Goal: Submit feedback/report problem

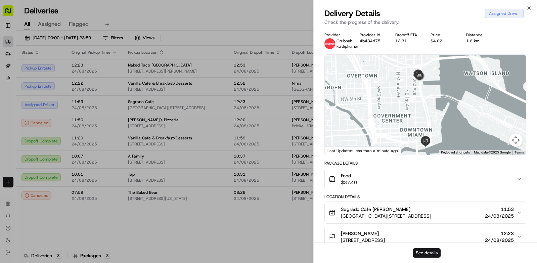
click at [77, 229] on div at bounding box center [268, 131] width 537 height 263
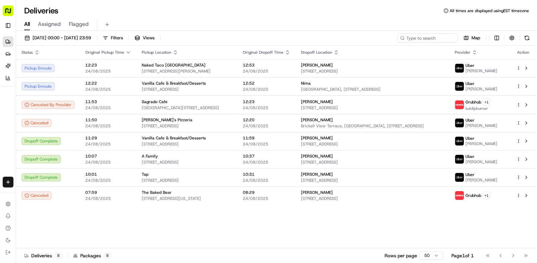
click at [27, 105] on icon at bounding box center [27, 104] width 5 height 5
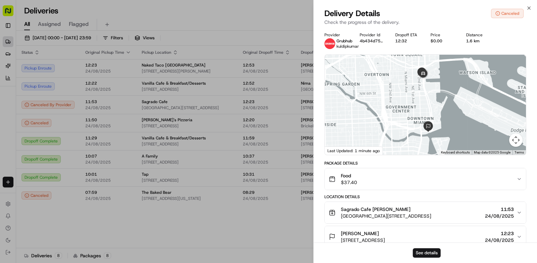
click at [137, 245] on div at bounding box center [268, 131] width 537 height 263
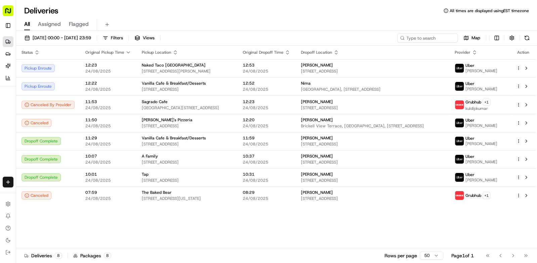
click at [477, 106] on span "kuldipkumar" at bounding box center [477, 108] width 25 height 5
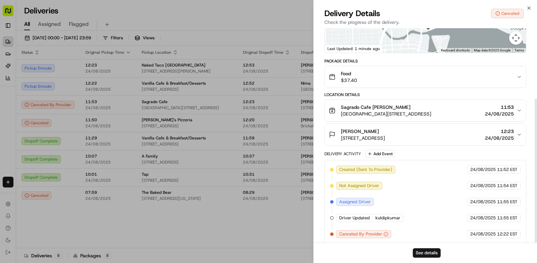
scroll to position [105, 0]
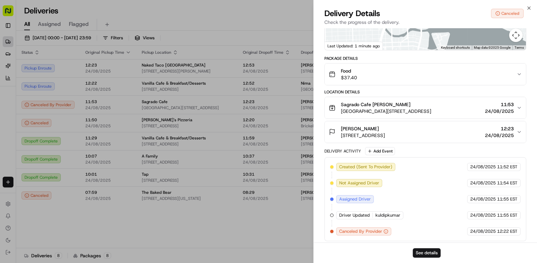
click at [156, 226] on div at bounding box center [268, 131] width 537 height 263
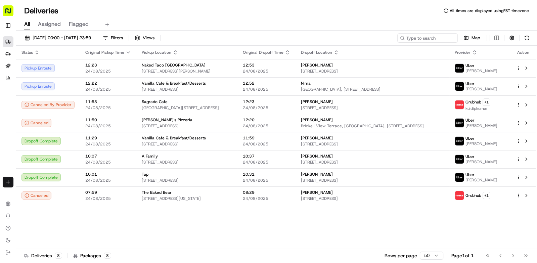
click at [438, 99] on div "[PERSON_NAME]" at bounding box center [372, 101] width 143 height 5
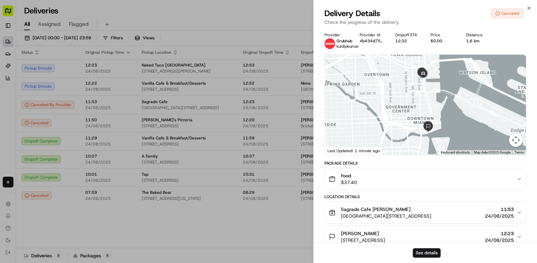
click at [270, 18] on div at bounding box center [268, 131] width 537 height 263
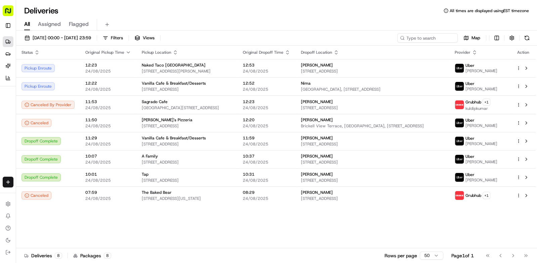
click at [444, 101] on div "[PERSON_NAME]" at bounding box center [372, 101] width 143 height 5
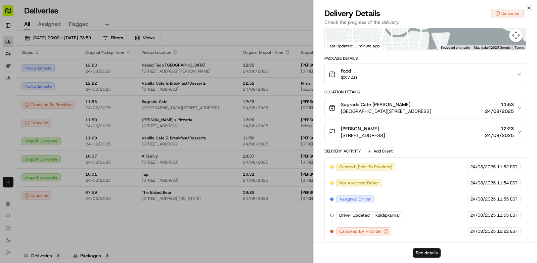
click at [386, 229] on icon "button" at bounding box center [385, 231] width 5 height 5
click at [387, 229] on icon "button" at bounding box center [385, 231] width 5 height 5
click at [385, 229] on icon "button" at bounding box center [385, 231] width 5 height 5
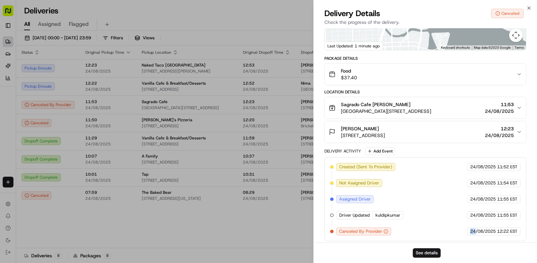
click at [171, 225] on div at bounding box center [268, 131] width 537 height 263
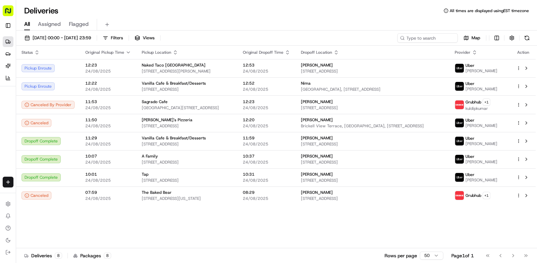
click at [26, 104] on icon at bounding box center [27, 104] width 5 height 5
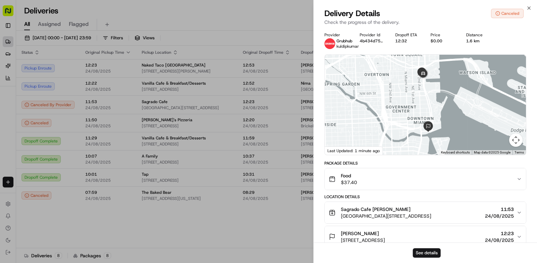
click at [495, 10] on div "Canceled" at bounding box center [507, 13] width 33 height 9
click at [495, 14] on div "Canceled" at bounding box center [507, 13] width 33 height 9
click at [497, 9] on div "Canceled" at bounding box center [507, 13] width 33 height 9
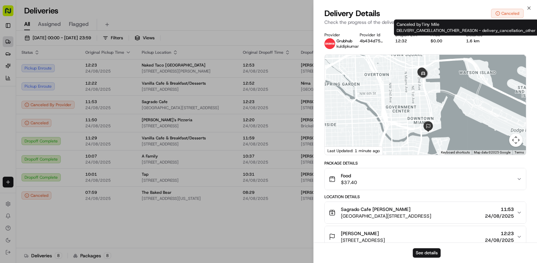
click at [524, 19] on div "Canceled by Tiny Mile DELIVERY_CANCELLATION_OTHER_REASON - delivery_cancellatio…" at bounding box center [466, 27] width 144 height 16
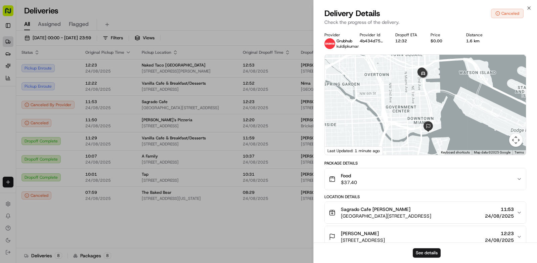
click at [88, 235] on div at bounding box center [268, 131] width 537 height 263
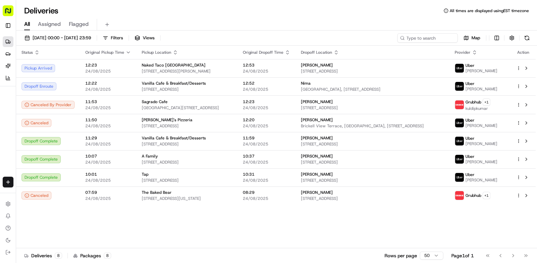
click at [438, 109] on body "Tiny Mile ajccreatives@gmail.com Toggle Sidebar Deliveries Providers Nash AI An…" at bounding box center [268, 131] width 537 height 263
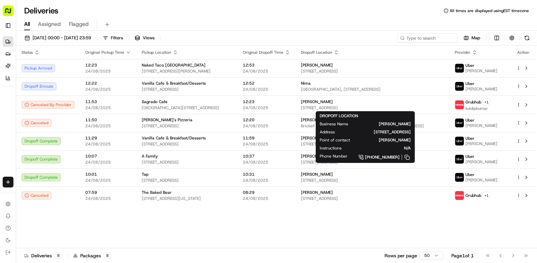
click at [310, 227] on div "Status Original Pickup Time Pickup Location Original Dropoff Time Dropoff Locat…" at bounding box center [275, 147] width 519 height 202
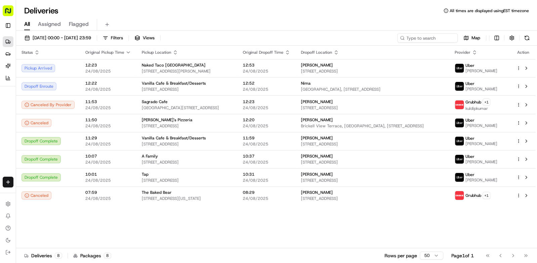
click at [437, 87] on span "[GEOGRAPHIC_DATA], [STREET_ADDRESS]" at bounding box center [372, 89] width 143 height 5
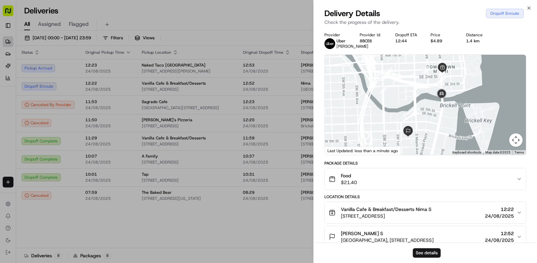
click at [271, 240] on div at bounding box center [268, 131] width 537 height 263
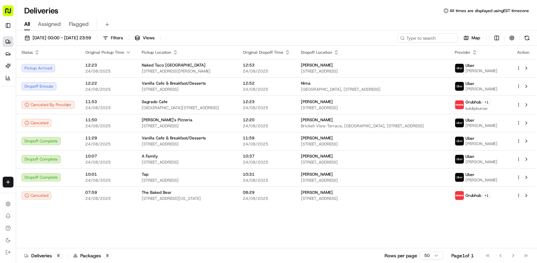
click at [526, 42] on button at bounding box center [526, 37] width 9 height 9
click at [525, 37] on button at bounding box center [526, 37] width 9 height 9
click at [380, 84] on div "Nima" at bounding box center [372, 83] width 143 height 5
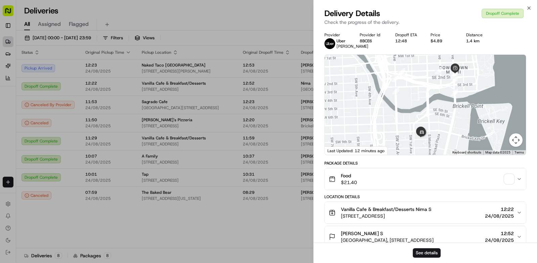
click at [510, 182] on span "button" at bounding box center [508, 178] width 9 height 9
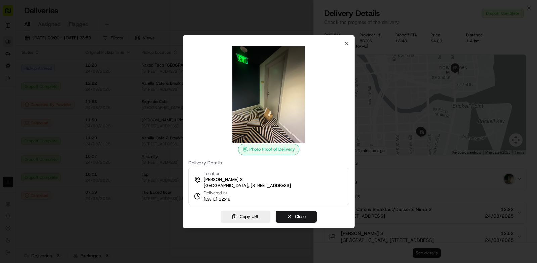
click at [298, 223] on button "Close" at bounding box center [296, 217] width 41 height 12
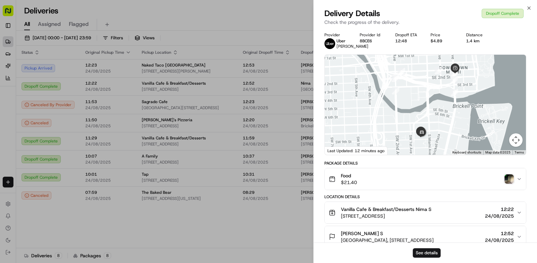
click at [246, 131] on div at bounding box center [268, 131] width 537 height 263
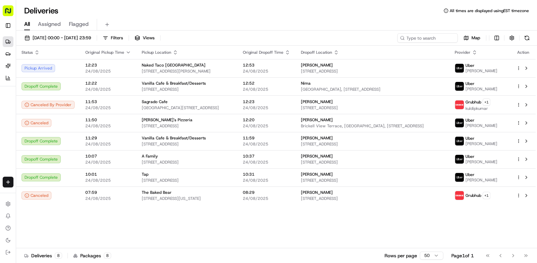
click at [486, 70] on span "[PERSON_NAME]" at bounding box center [481, 70] width 32 height 5
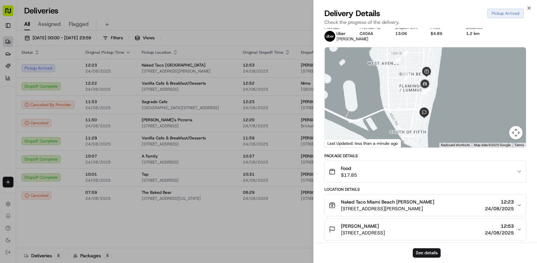
scroll to position [0, 0]
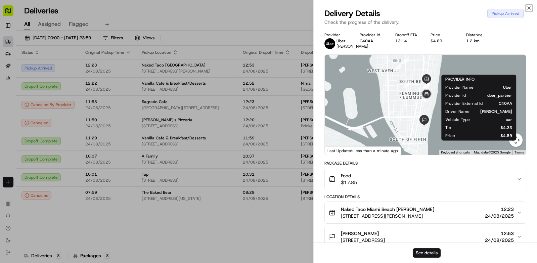
click at [529, 6] on icon "button" at bounding box center [528, 7] width 5 height 5
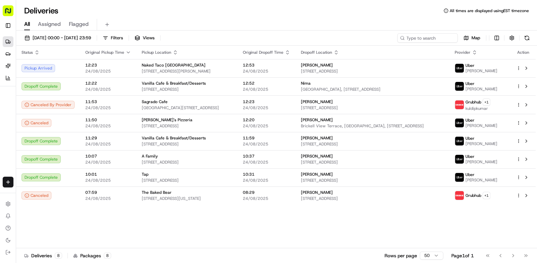
click at [527, 39] on button at bounding box center [526, 37] width 9 height 9
click at [519, 69] on html "Tiny Mile ajccreatives@gmail.com Toggle Sidebar Deliveries Providers Nash AI An…" at bounding box center [268, 131] width 537 height 263
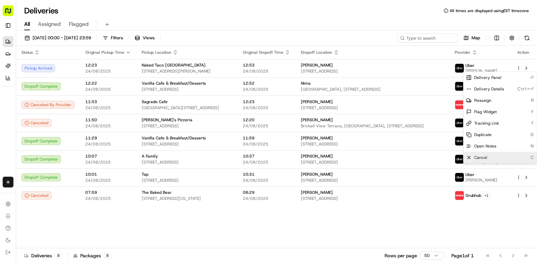
click at [490, 159] on div "Cancel C" at bounding box center [499, 157] width 73 height 11
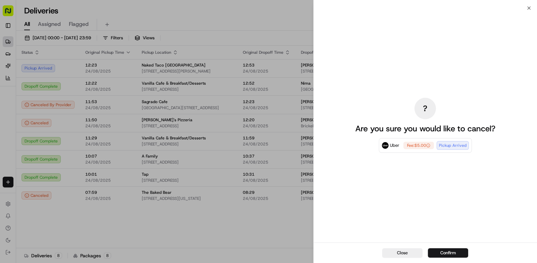
click at [451, 253] on button "Confirm" at bounding box center [448, 252] width 40 height 9
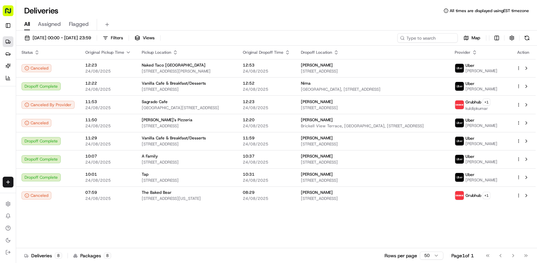
click at [489, 103] on html "Tiny Mile ajccreatives@gmail.com Toggle Sidebar Deliveries Providers Nash AI An…" at bounding box center [268, 131] width 537 height 263
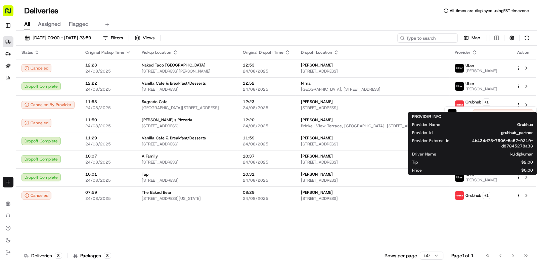
click at [500, 98] on html "Tiny Mile ajccreatives@gmail.com Toggle Sidebar Deliveries Providers Nash AI An…" at bounding box center [268, 131] width 537 height 263
click at [502, 103] on div "Grubhub + 1 kuldipkumar" at bounding box center [480, 104] width 51 height 13
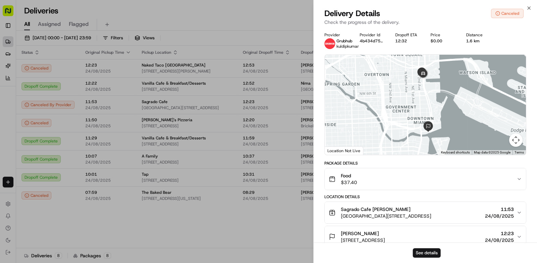
scroll to position [105, 0]
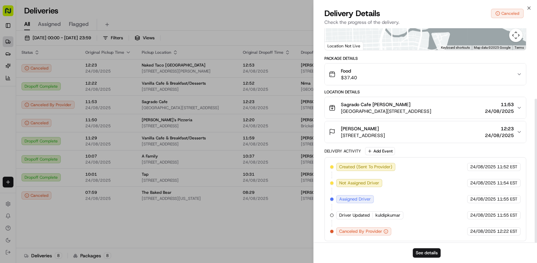
click at [426, 253] on button "See details" at bounding box center [427, 252] width 28 height 9
click at [141, 13] on div at bounding box center [268, 131] width 537 height 263
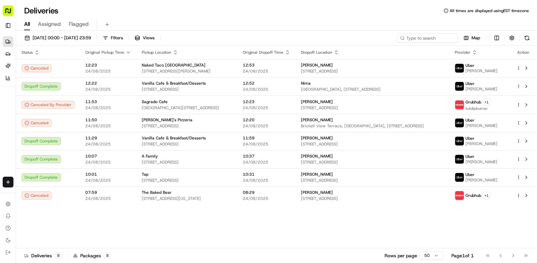
click at [488, 103] on html "Tiny Mile ajccreatives@gmail.com Toggle Sidebar Deliveries Providers Nash AI An…" at bounding box center [268, 131] width 537 height 263
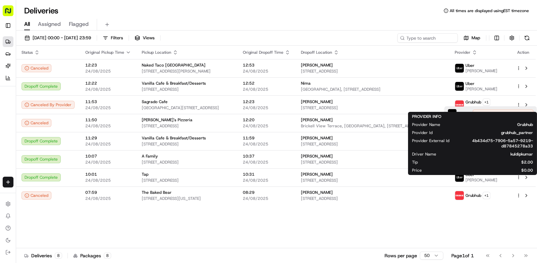
click at [448, 107] on div "Uber Canceled By Auto Reassign" at bounding box center [490, 113] width 91 height 13
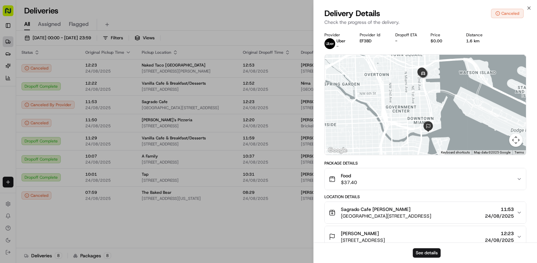
click at [426, 254] on button "See details" at bounding box center [427, 252] width 28 height 9
click at [139, 11] on div at bounding box center [268, 131] width 537 height 263
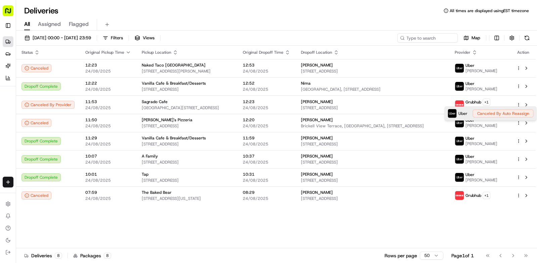
click at [364, 19] on div "All Assigned Flagged" at bounding box center [276, 25] width 521 height 12
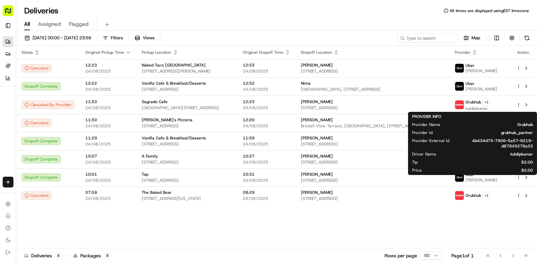
click at [356, 13] on div "Deliveries All times are displayed using EST timezone" at bounding box center [276, 10] width 521 height 11
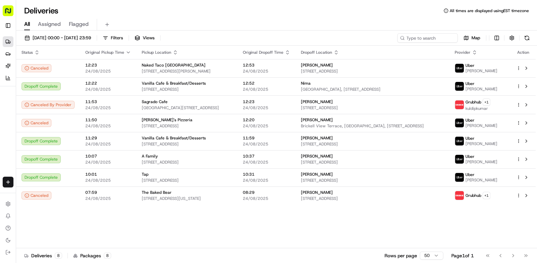
click at [526, 40] on button at bounding box center [526, 37] width 9 height 9
click at [523, 50] on div "Action" at bounding box center [523, 52] width 14 height 5
click at [530, 37] on button at bounding box center [526, 37] width 9 height 9
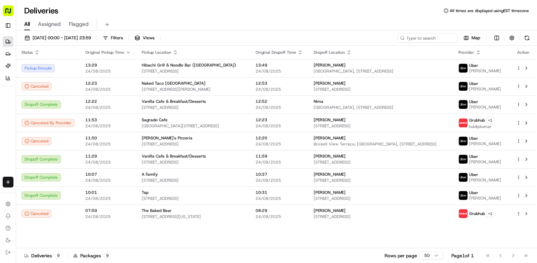
click at [523, 39] on button at bounding box center [526, 37] width 9 height 9
click at [524, 34] on button at bounding box center [526, 37] width 9 height 9
click at [228, 65] on div "Hibachi Grill & Noodle Bar (Downtown)" at bounding box center [193, 64] width 103 height 5
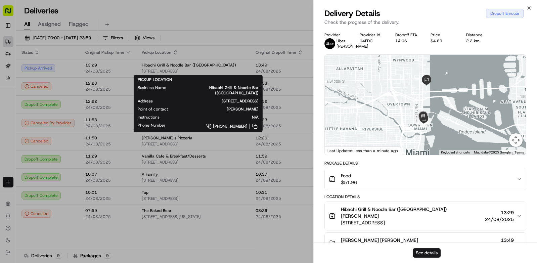
click at [282, 13] on div at bounding box center [268, 131] width 537 height 263
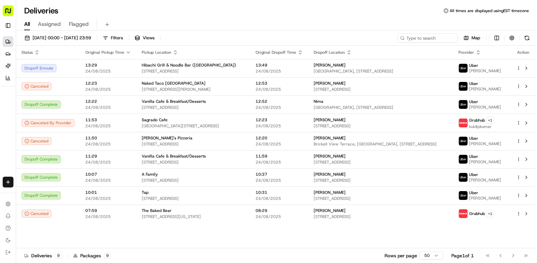
click at [526, 39] on button at bounding box center [526, 37] width 9 height 9
click at [526, 40] on button at bounding box center [526, 37] width 9 height 9
click at [432, 68] on span "Opera Tower, 1750 N Bayshore Dr, Miami, FL 33132, USA" at bounding box center [381, 70] width 134 height 5
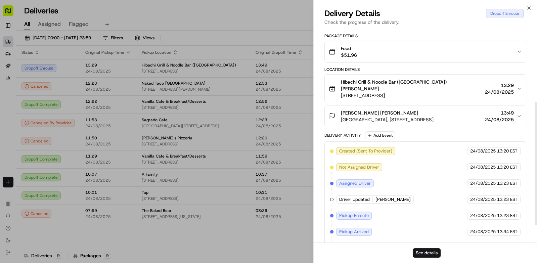
scroll to position [157, 0]
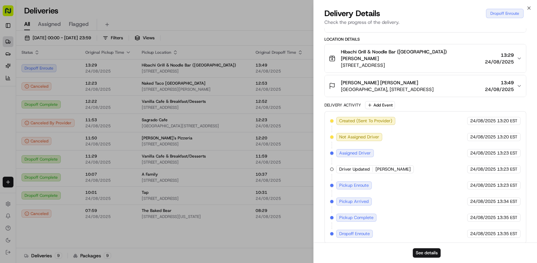
click at [151, 6] on div at bounding box center [268, 131] width 537 height 263
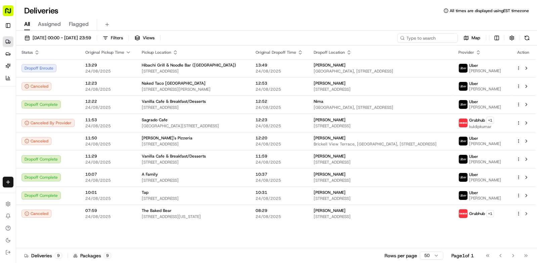
click at [524, 38] on button at bounding box center [526, 37] width 9 height 9
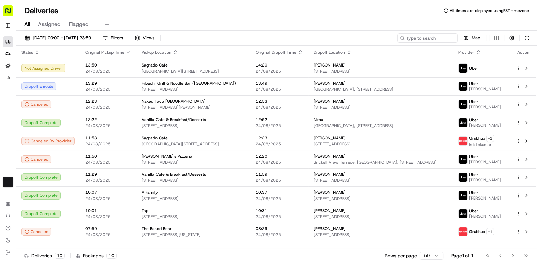
click at [528, 37] on button at bounding box center [526, 37] width 9 height 9
click at [527, 38] on button at bounding box center [526, 37] width 9 height 9
click at [419, 82] on div "Kevin" at bounding box center [381, 83] width 134 height 5
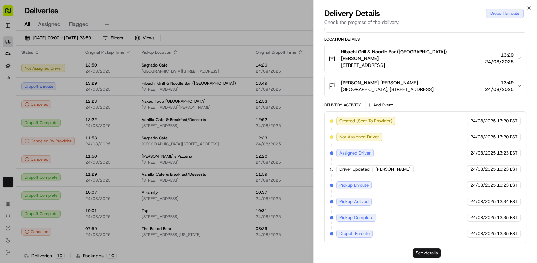
click at [255, 14] on div at bounding box center [268, 131] width 537 height 263
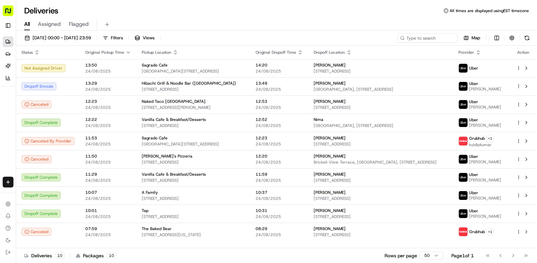
click at [526, 38] on button at bounding box center [526, 37] width 9 height 9
click at [420, 89] on span "Opera Tower, 1750 N Bayshore Dr, Miami, FL 33132, USA" at bounding box center [381, 89] width 134 height 5
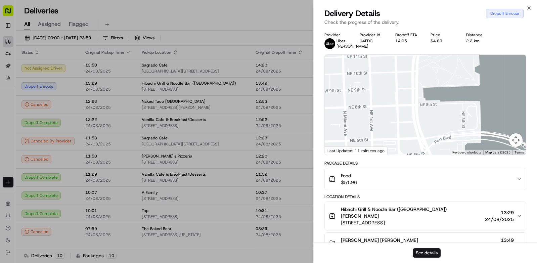
click at [233, 39] on div at bounding box center [268, 131] width 537 height 263
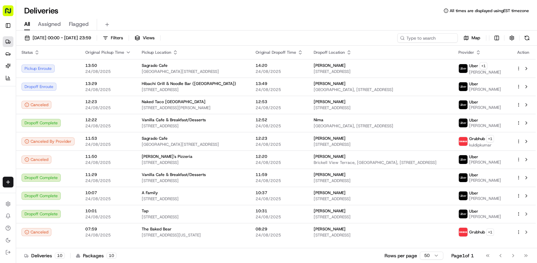
click at [526, 37] on button at bounding box center [526, 37] width 9 height 9
click at [349, 88] on span "Opera Tower, 1750 N Bayshore Dr, Miami, FL 33132, USA" at bounding box center [381, 89] width 134 height 5
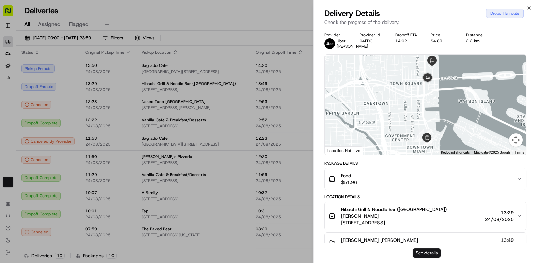
click at [259, 14] on div at bounding box center [268, 131] width 537 height 263
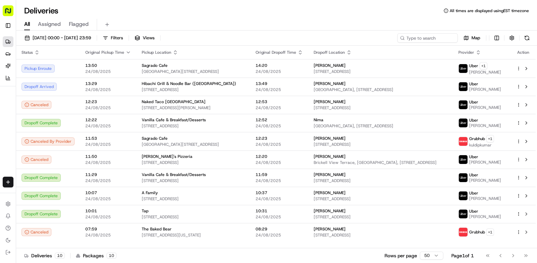
click at [528, 37] on button at bounding box center [526, 37] width 9 height 9
click at [347, 69] on span "55 SE 6th St APT 1701, Miami, FL 33131, USA" at bounding box center [381, 71] width 134 height 5
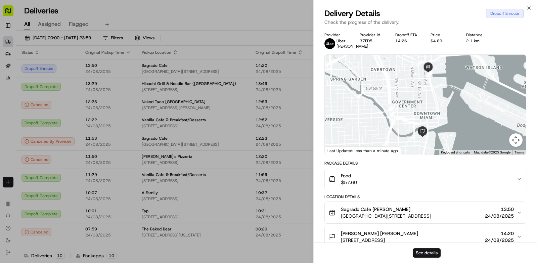
click at [289, 10] on div at bounding box center [268, 131] width 537 height 263
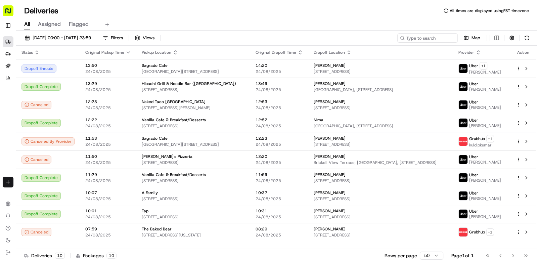
click at [525, 38] on button at bounding box center [526, 37] width 9 height 9
click at [324, 82] on div "Kevin" at bounding box center [381, 83] width 134 height 5
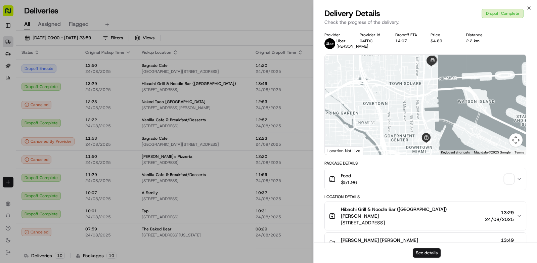
click at [506, 181] on span "button" at bounding box center [508, 178] width 9 height 9
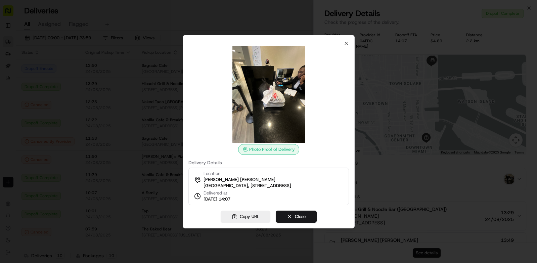
click at [300, 221] on button "Close" at bounding box center [296, 217] width 41 height 12
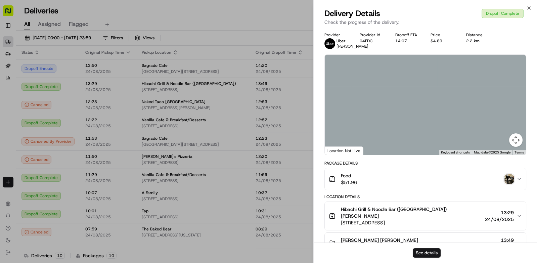
click at [187, 135] on div at bounding box center [268, 131] width 537 height 263
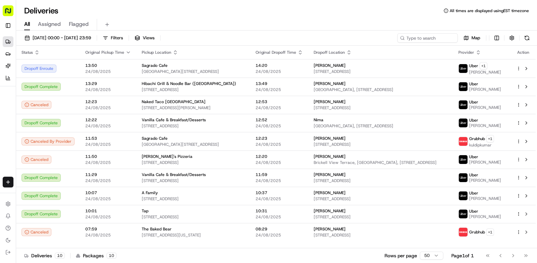
click at [528, 36] on button at bounding box center [526, 37] width 9 height 9
click at [526, 37] on button at bounding box center [526, 37] width 9 height 9
click at [407, 64] on div "Isabella" at bounding box center [381, 65] width 134 height 5
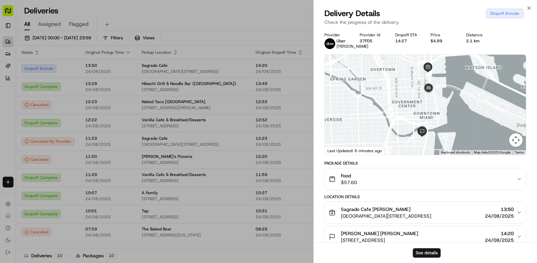
click at [239, 25] on div at bounding box center [268, 131] width 537 height 263
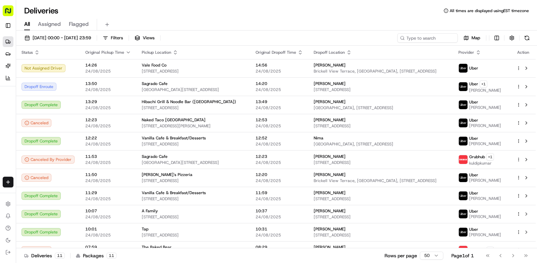
click at [517, 67] on html "Tiny Mile ajccreatives@gmail.com Toggle Sidebar Deliveries Providers Nash AI An…" at bounding box center [268, 131] width 537 height 263
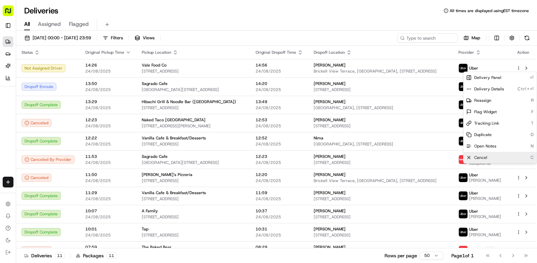
click at [477, 154] on div "Cancel C" at bounding box center [499, 157] width 73 height 11
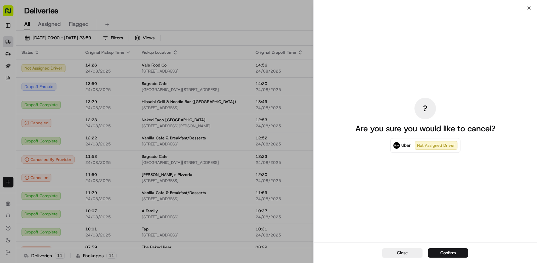
click at [440, 253] on button "Confirm" at bounding box center [448, 252] width 40 height 9
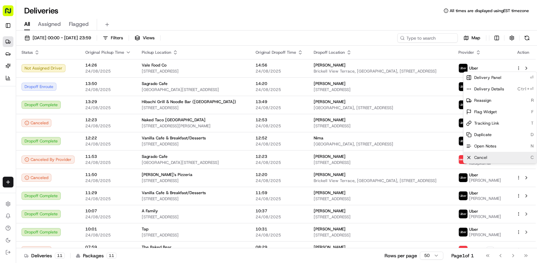
click at [370, 28] on div "All Assigned Flagged" at bounding box center [276, 25] width 521 height 12
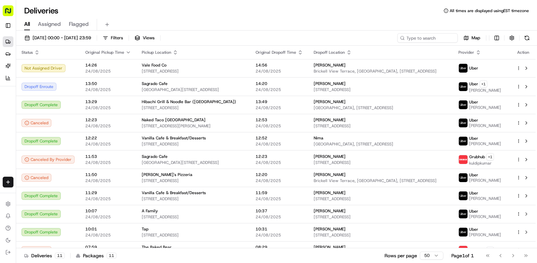
click at [525, 36] on button at bounding box center [526, 37] width 9 height 9
click at [386, 71] on span "Brickell View Terrace, [GEOGRAPHIC_DATA], [STREET_ADDRESS]" at bounding box center [381, 70] width 134 height 5
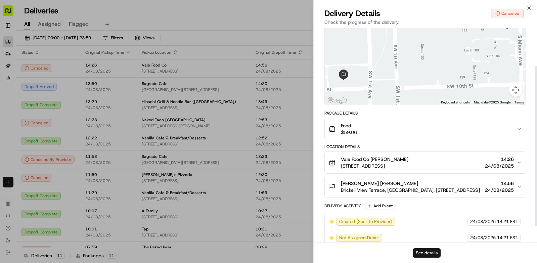
scroll to position [73, 0]
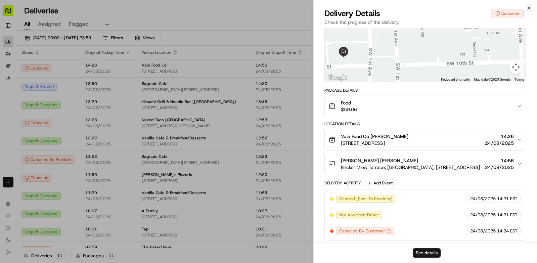
click at [511, 108] on div "Food $59.06" at bounding box center [423, 105] width 188 height 13
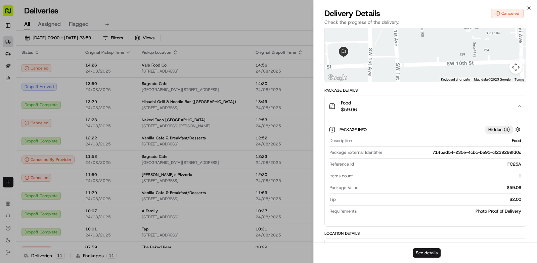
click at [511, 108] on div "Food $59.06" at bounding box center [423, 105] width 188 height 13
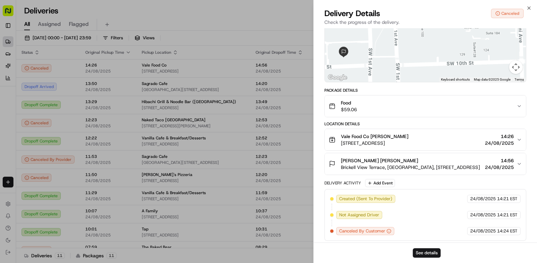
click at [261, 20] on div at bounding box center [268, 131] width 537 height 263
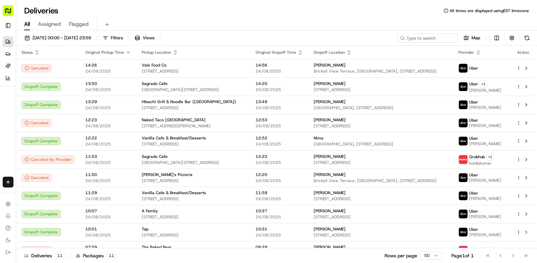
click at [525, 39] on button at bounding box center [526, 37] width 9 height 9
click at [353, 89] on span "55 SE 6th St APT 1701, Miami, FL 33131, USA" at bounding box center [381, 89] width 134 height 5
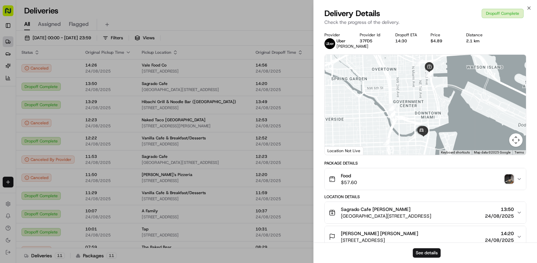
click at [509, 183] on img "button" at bounding box center [508, 178] width 9 height 9
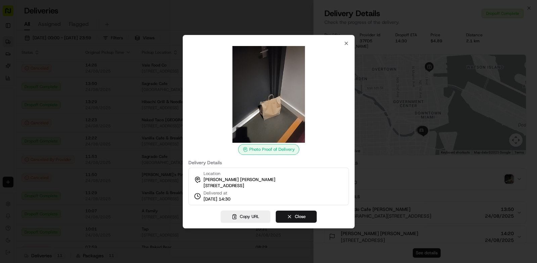
click at [301, 218] on button "Close" at bounding box center [296, 217] width 41 height 12
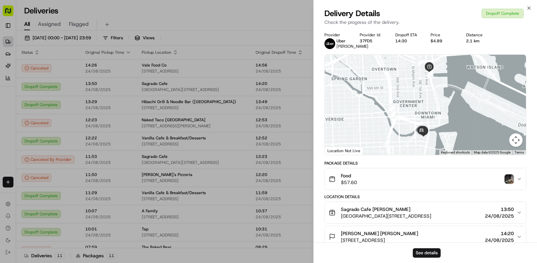
click at [271, 25] on div at bounding box center [268, 131] width 537 height 263
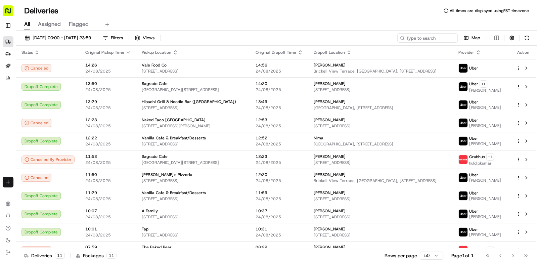
click at [527, 36] on button at bounding box center [526, 37] width 9 height 9
click at [527, 39] on button at bounding box center [526, 37] width 9 height 9
click at [527, 37] on button at bounding box center [526, 37] width 9 height 9
click at [526, 40] on button at bounding box center [526, 37] width 9 height 9
click at [525, 39] on button at bounding box center [526, 37] width 9 height 9
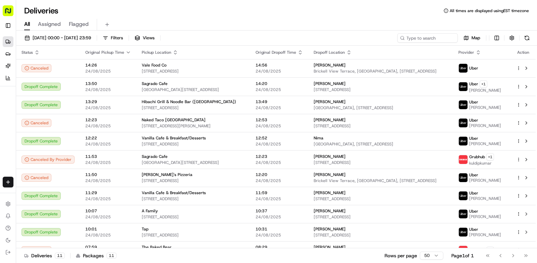
click at [526, 38] on button at bounding box center [526, 37] width 9 height 9
click at [529, 39] on button at bounding box center [526, 37] width 9 height 9
click at [526, 40] on button at bounding box center [526, 37] width 9 height 9
click at [526, 36] on button at bounding box center [526, 37] width 9 height 9
click at [523, 36] on button at bounding box center [526, 37] width 9 height 9
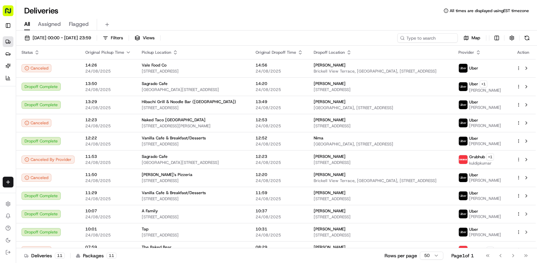
click at [523, 39] on button at bounding box center [526, 37] width 9 height 9
click at [525, 38] on button at bounding box center [526, 37] width 9 height 9
click at [527, 38] on button at bounding box center [526, 37] width 9 height 9
click at [527, 37] on button at bounding box center [526, 37] width 9 height 9
click at [526, 38] on button at bounding box center [526, 37] width 9 height 9
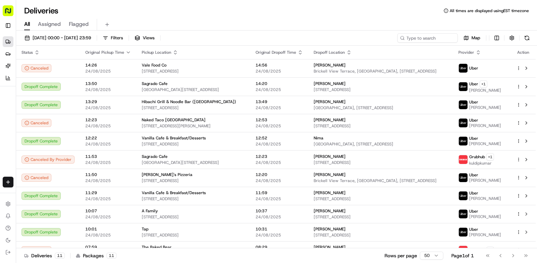
click at [527, 38] on button at bounding box center [526, 37] width 9 height 9
click at [528, 37] on button at bounding box center [526, 37] width 9 height 9
click at [527, 37] on button at bounding box center [526, 37] width 9 height 9
click at [527, 36] on button at bounding box center [526, 37] width 9 height 9
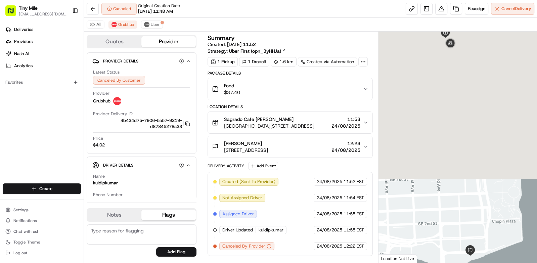
click at [74, 8] on button "Toggle Sidebar" at bounding box center [75, 10] width 11 height 11
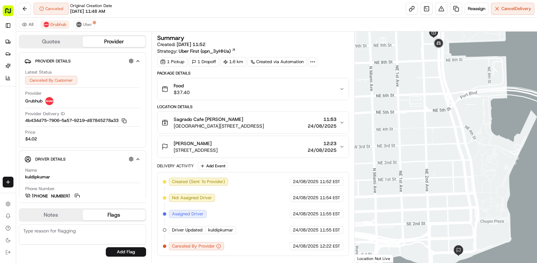
click at [88, 25] on span "Uber" at bounding box center [87, 24] width 9 height 5
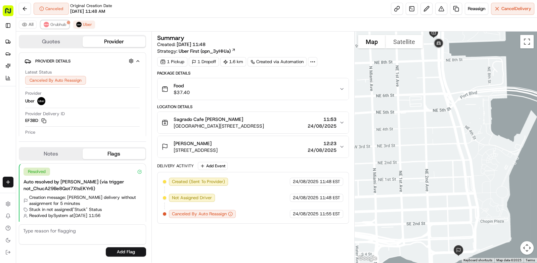
click at [56, 23] on span "Grubhub" at bounding box center [58, 24] width 16 height 5
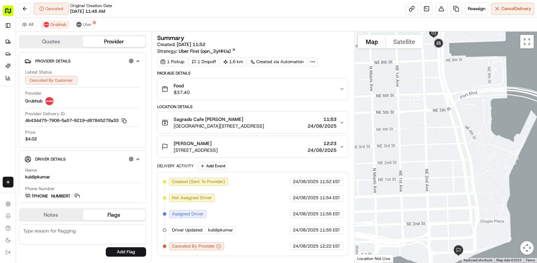
click at [25, 4] on button at bounding box center [25, 9] width 12 height 12
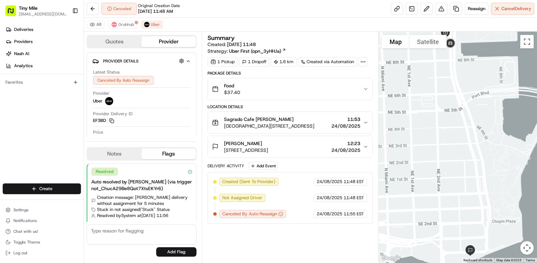
click at [440, 7] on button at bounding box center [441, 9] width 12 height 12
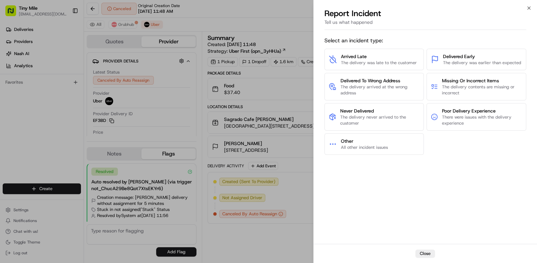
click at [483, 114] on span "There were issues with the delivery experience" at bounding box center [482, 120] width 80 height 12
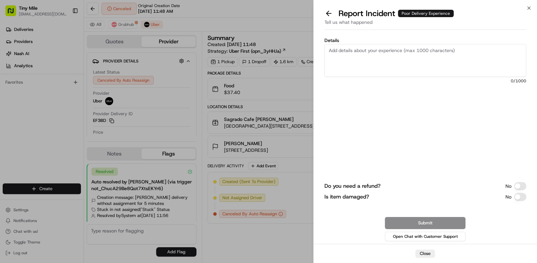
click at [435, 53] on textarea "Details" at bounding box center [425, 60] width 202 height 33
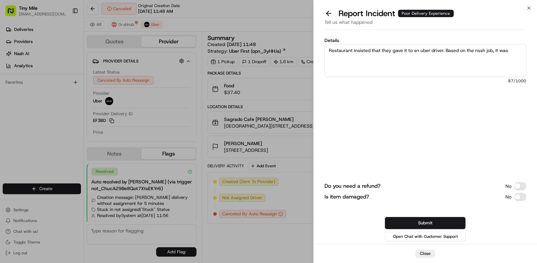
click at [480, 49] on textarea "Restaurant insisted that they gave it to sn uber driver. Based on the nssh job,…" at bounding box center [425, 60] width 202 height 33
click at [511, 48] on textarea "Restaurant insisted that they gave it to sn uber driver. Based on the nssh job,…" at bounding box center [425, 60] width 202 height 33
click at [476, 50] on textarea "Restaurant insisted that they gave it to sn uber driver. Based on the nssh job,…" at bounding box center [425, 60] width 202 height 33
click at [481, 49] on textarea "Restaurant insisted that they gave it to sn uber driver. Based on the nssh job,…" at bounding box center [425, 60] width 202 height 33
click at [512, 48] on textarea "Restaurant insisted that they gave it to sn uber driver. Based on the Nash job,…" at bounding box center [425, 60] width 202 height 33
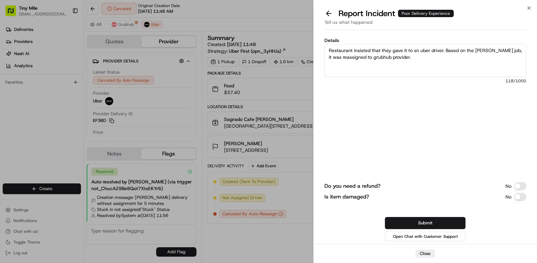
type textarea "Restaurant insisted that they gave it to sn uber driver. Based on the Nash job,…"
click at [515, 183] on button "Do you need a refund?" at bounding box center [520, 186] width 12 height 8
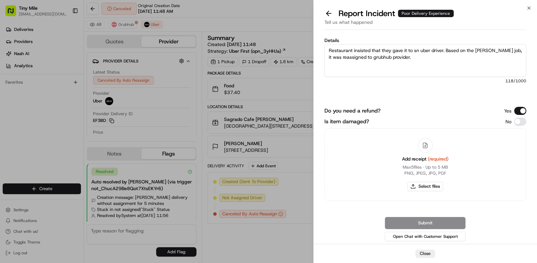
click at [432, 182] on button "Select files" at bounding box center [425, 186] width 36 height 9
type input "C:\fakepath\Screenshot_2025-08-24-13-03-27-417_com.android.printspooler.png"
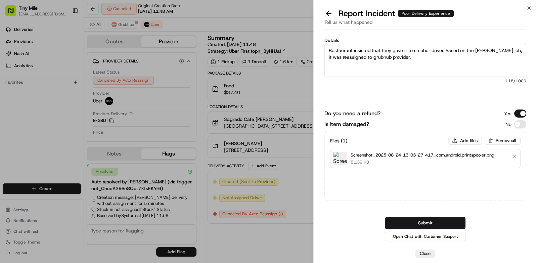
click at [445, 222] on button "Submit" at bounding box center [425, 223] width 81 height 12
